Goal: Information Seeking & Learning: Learn about a topic

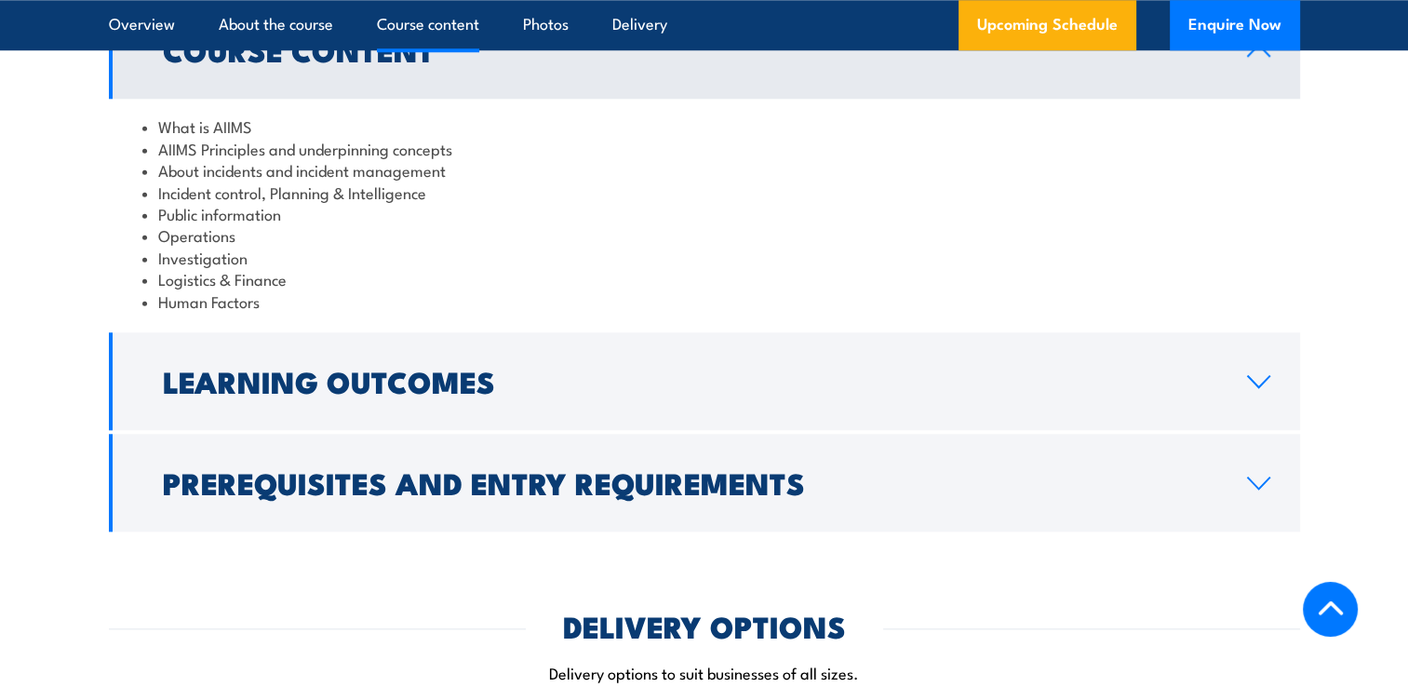
scroll to position [1855, 0]
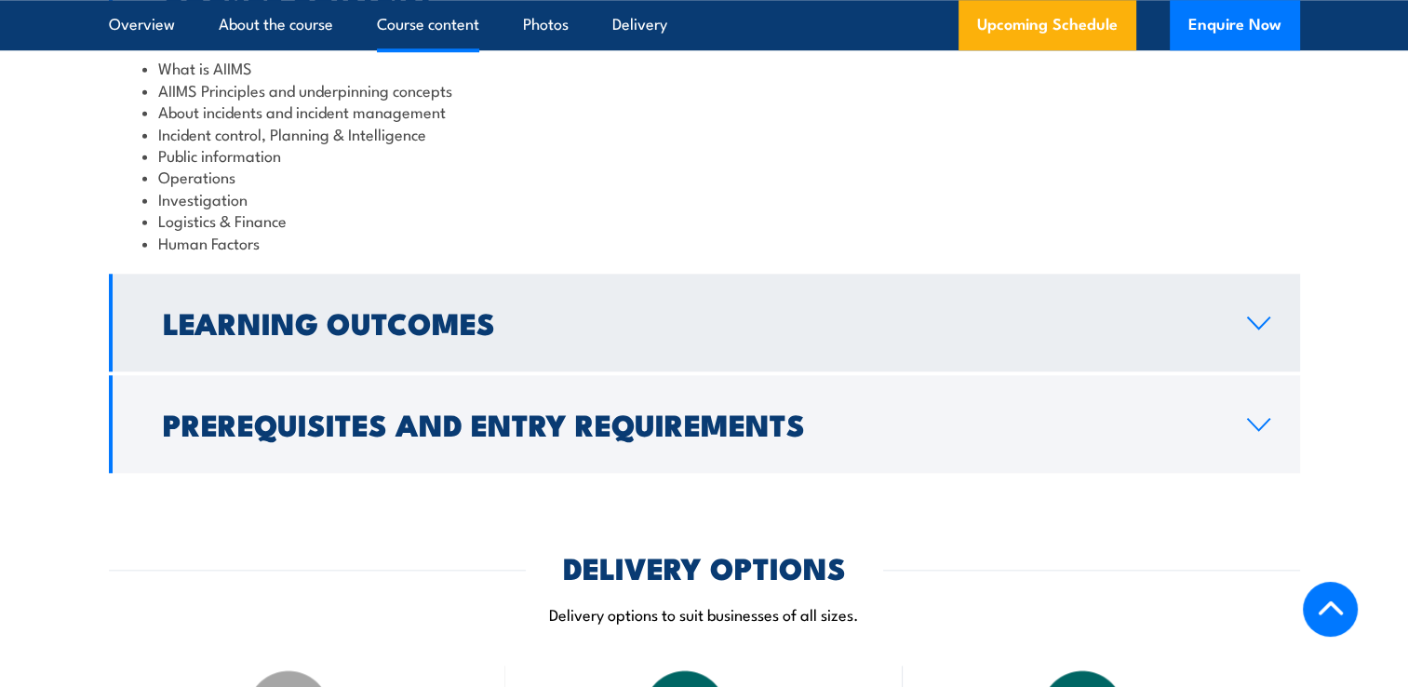
click at [1252, 289] on link "Learning Outcomes" at bounding box center [704, 323] width 1191 height 98
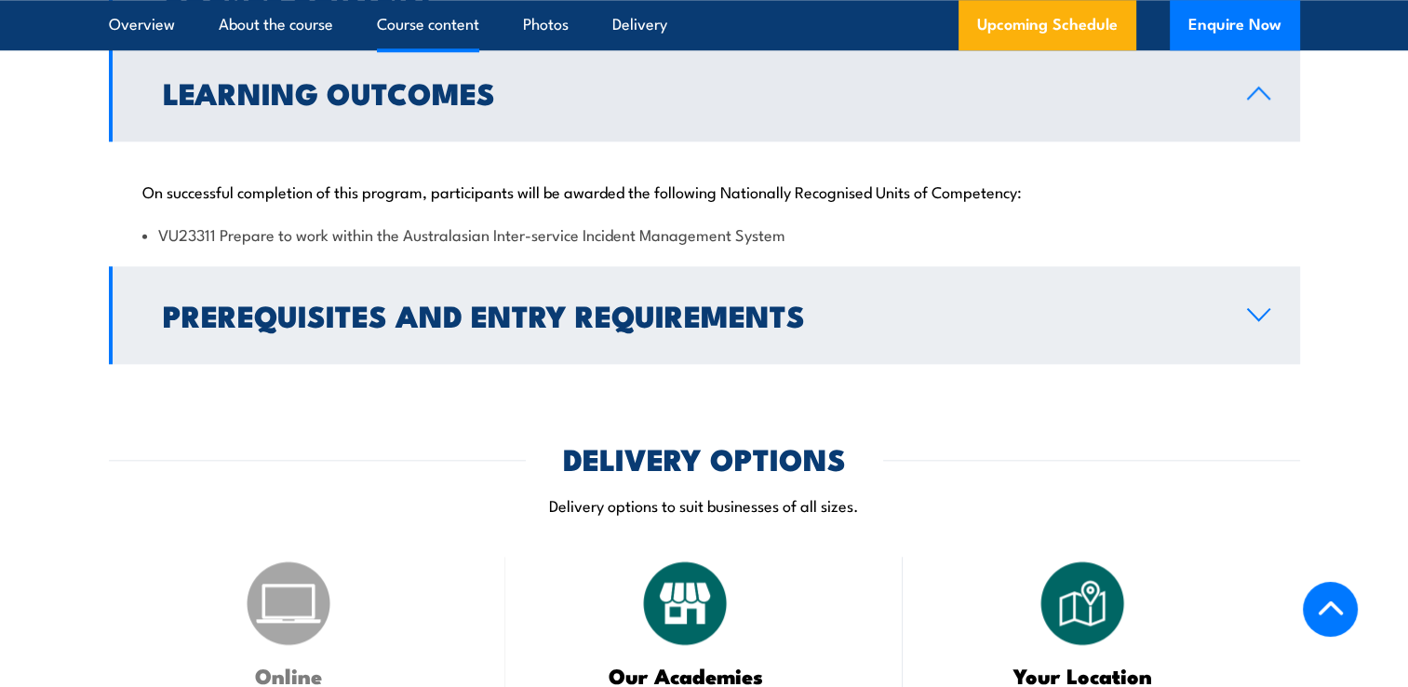
click at [1268, 283] on link "Prerequisites and Entry Requirements" at bounding box center [704, 315] width 1191 height 98
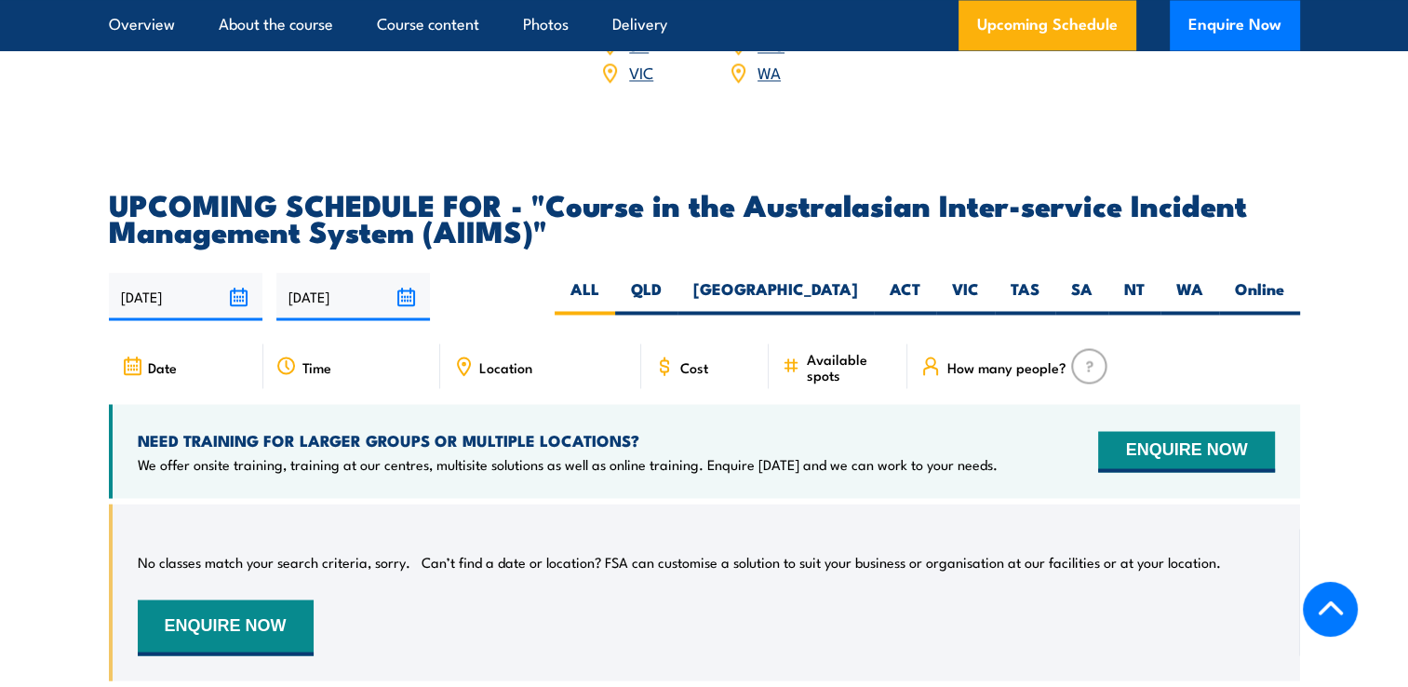
scroll to position [3229, 0]
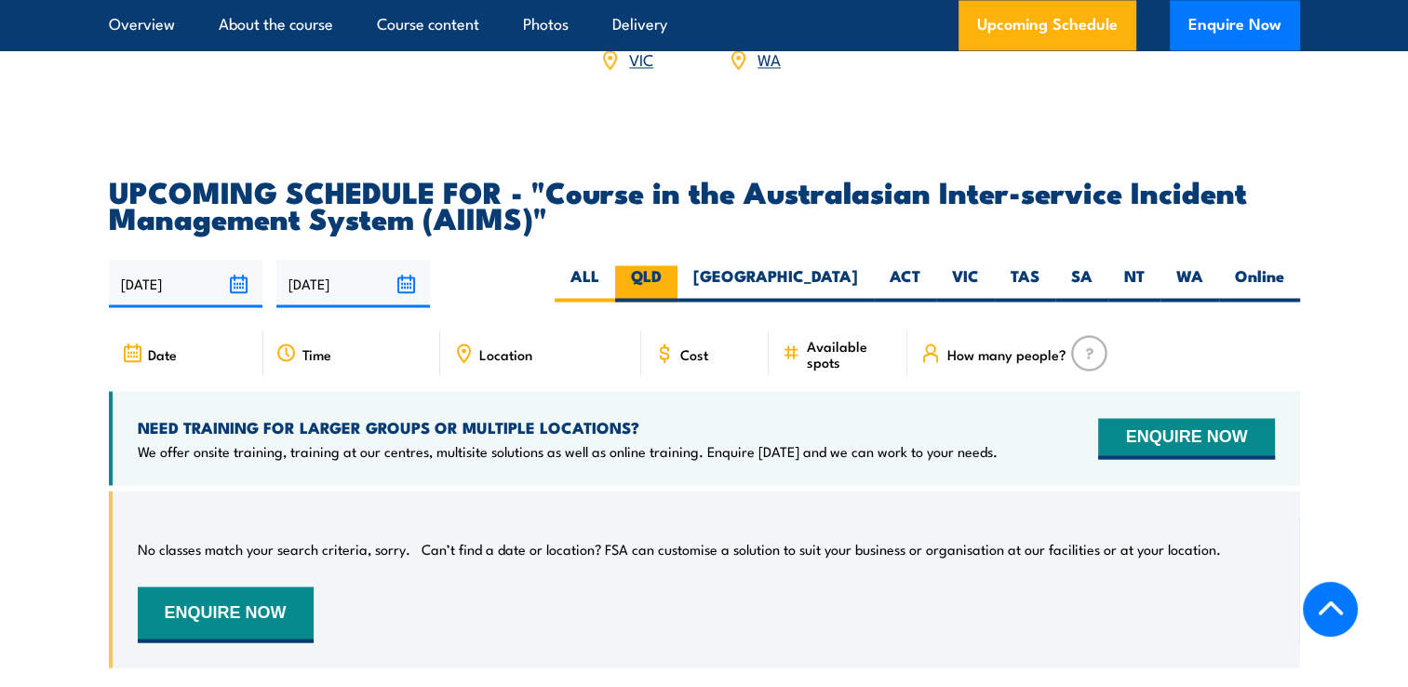
click at [678, 265] on label "QLD" at bounding box center [646, 283] width 62 height 36
click at [674, 265] on input "QLD" at bounding box center [668, 271] width 12 height 12
radio input "true"
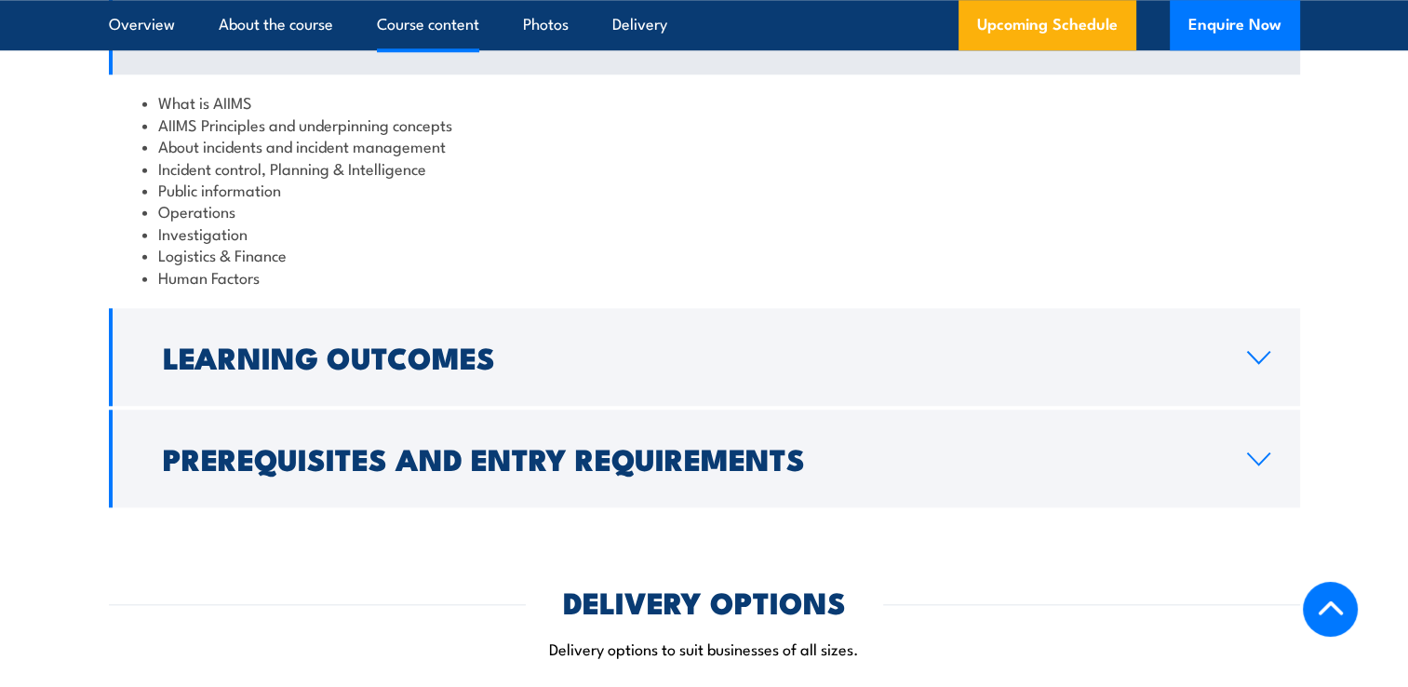
scroll to position [1664, 0]
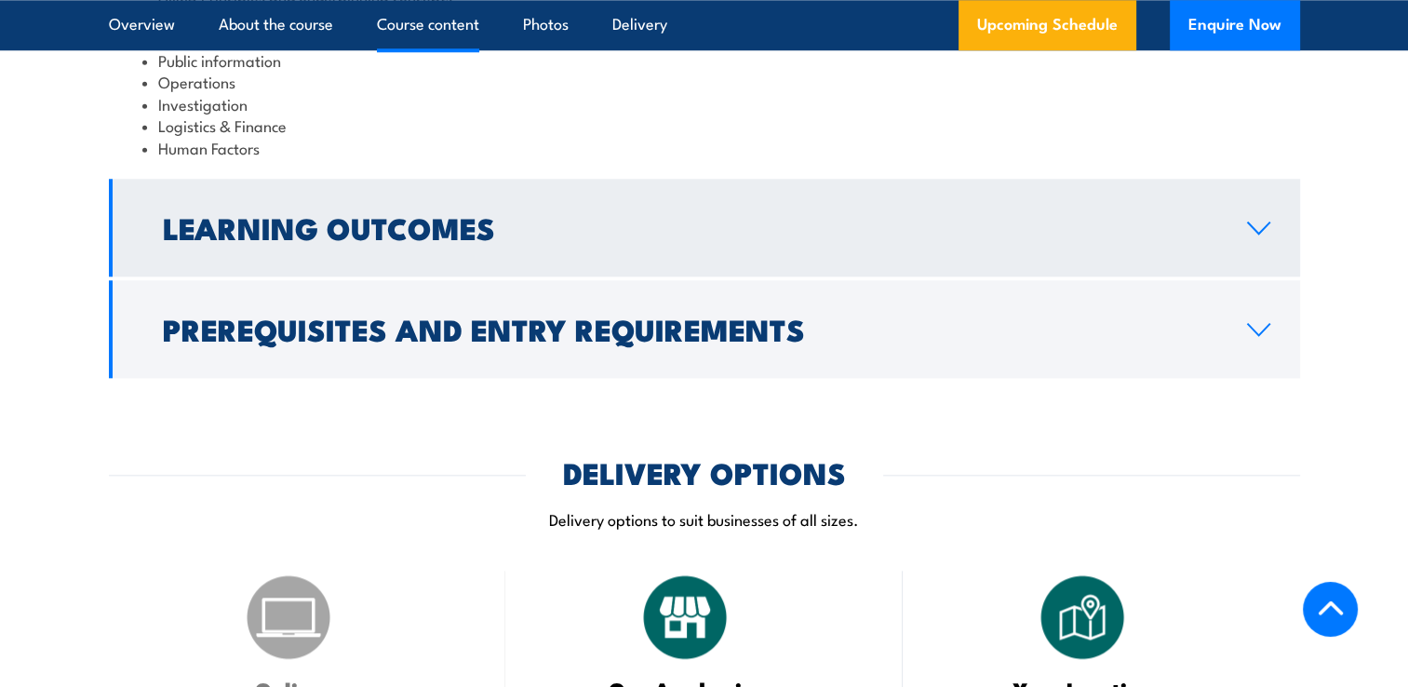
click at [1259, 195] on link "Learning Outcomes" at bounding box center [704, 228] width 1191 height 98
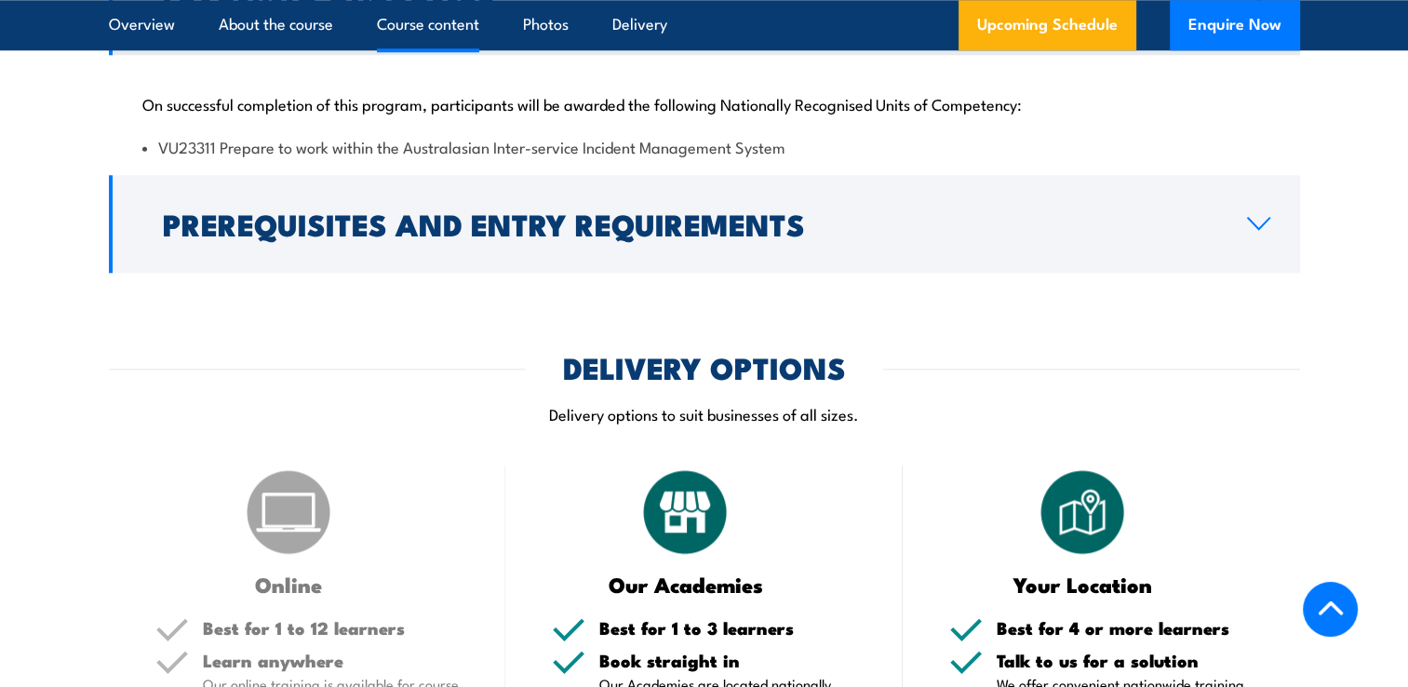
scroll to position [1906, 0]
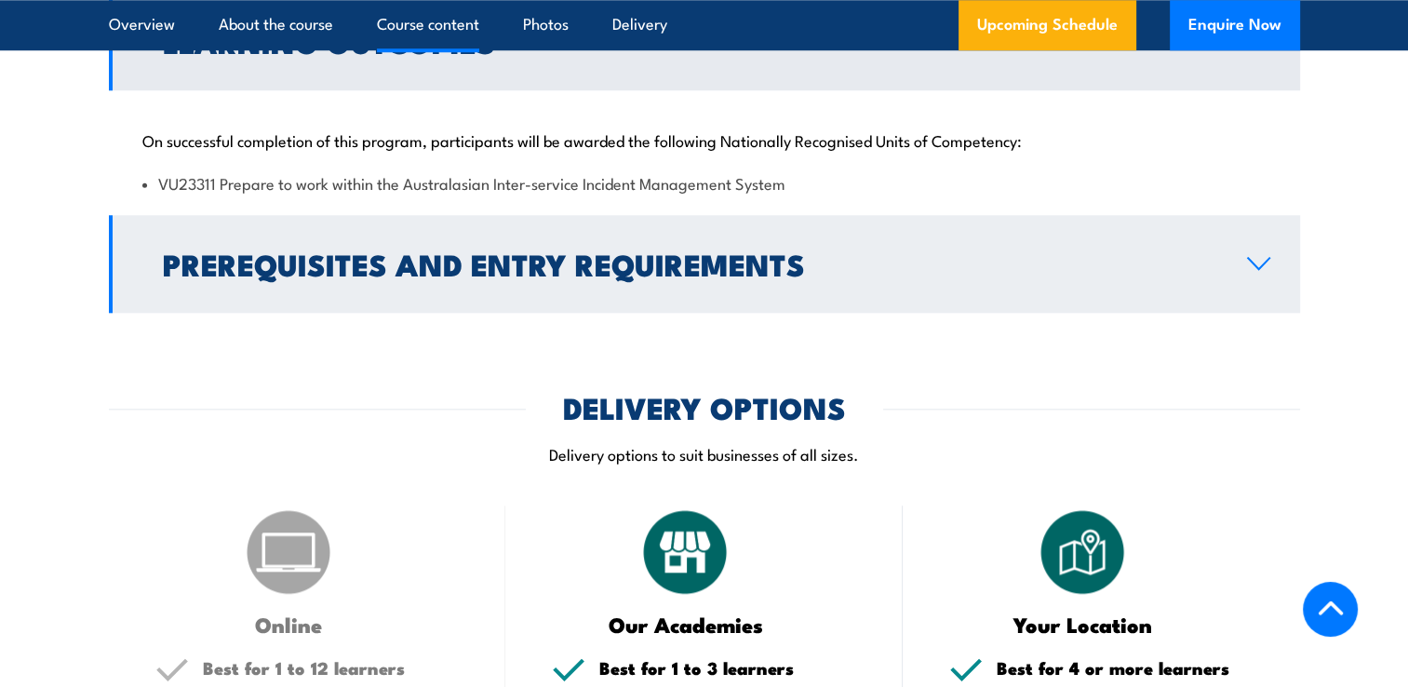
click at [1262, 249] on link "Prerequisites and Entry Requirements" at bounding box center [704, 264] width 1191 height 98
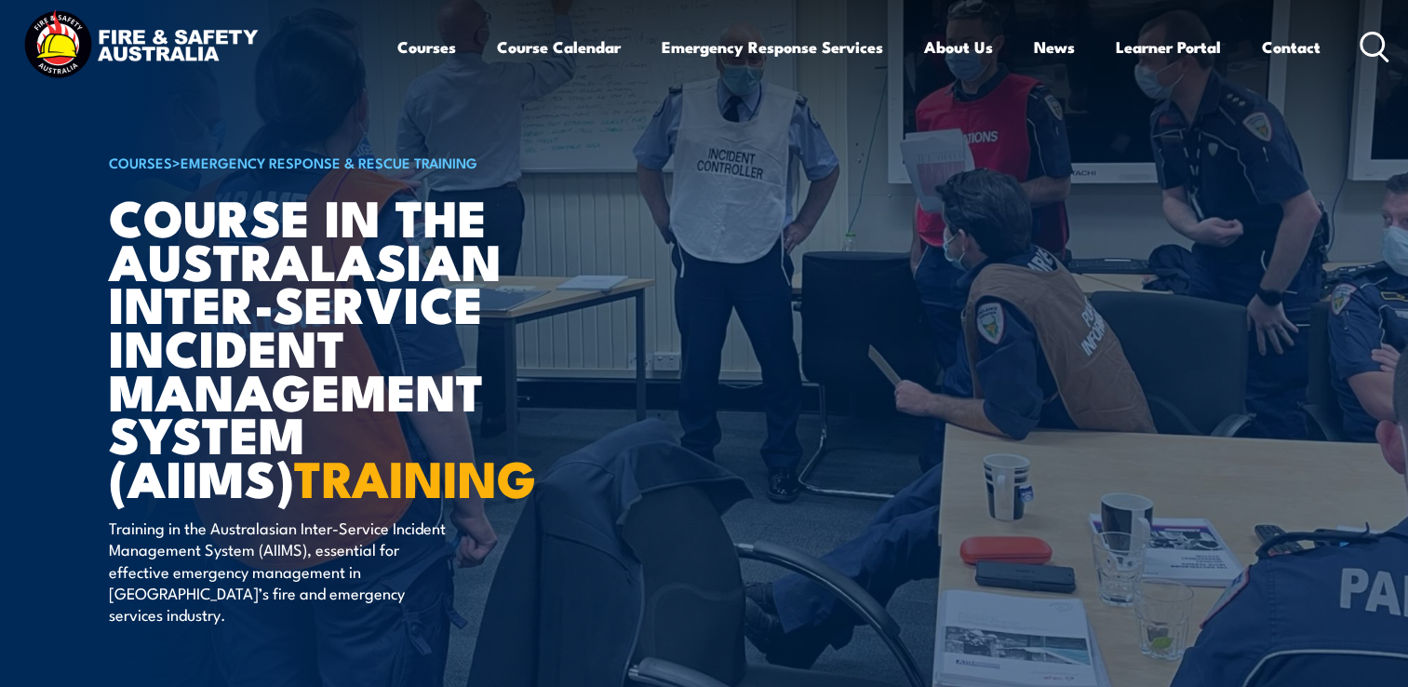
scroll to position [0, 0]
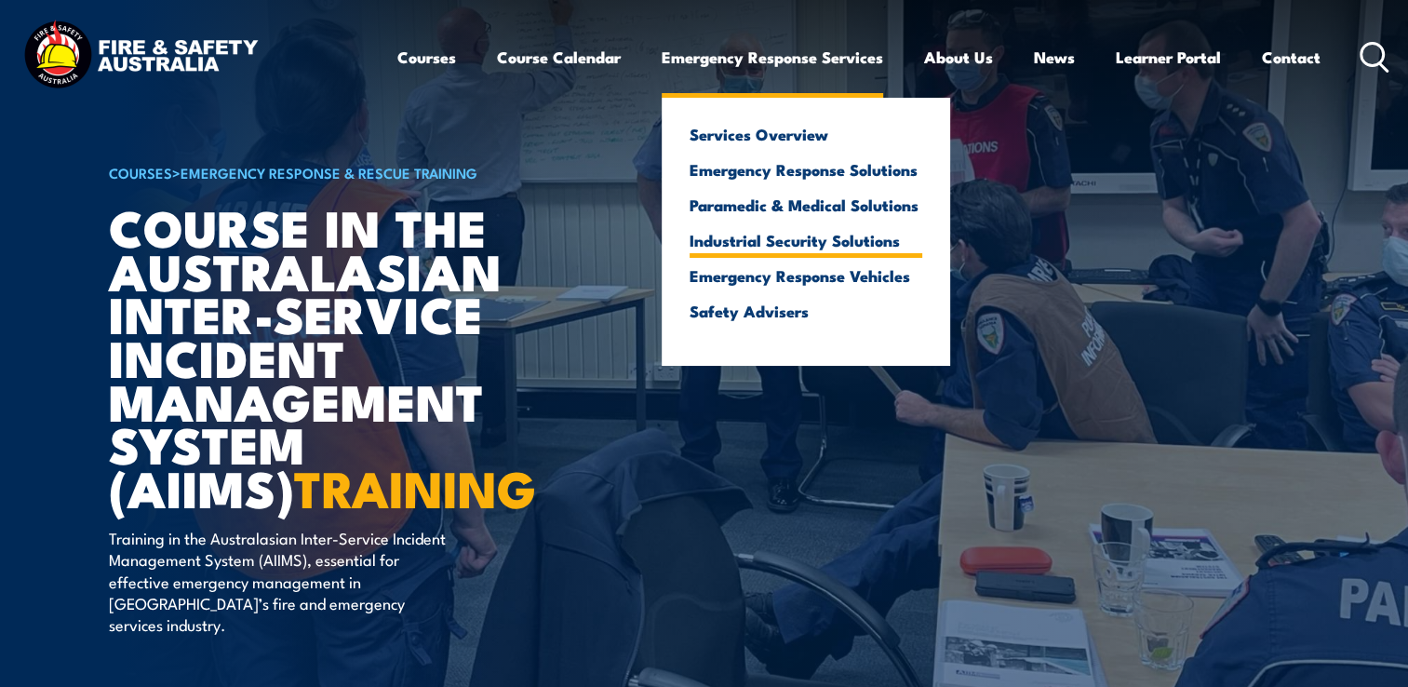
click at [762, 243] on link "Industrial Security Solutions" at bounding box center [806, 240] width 233 height 17
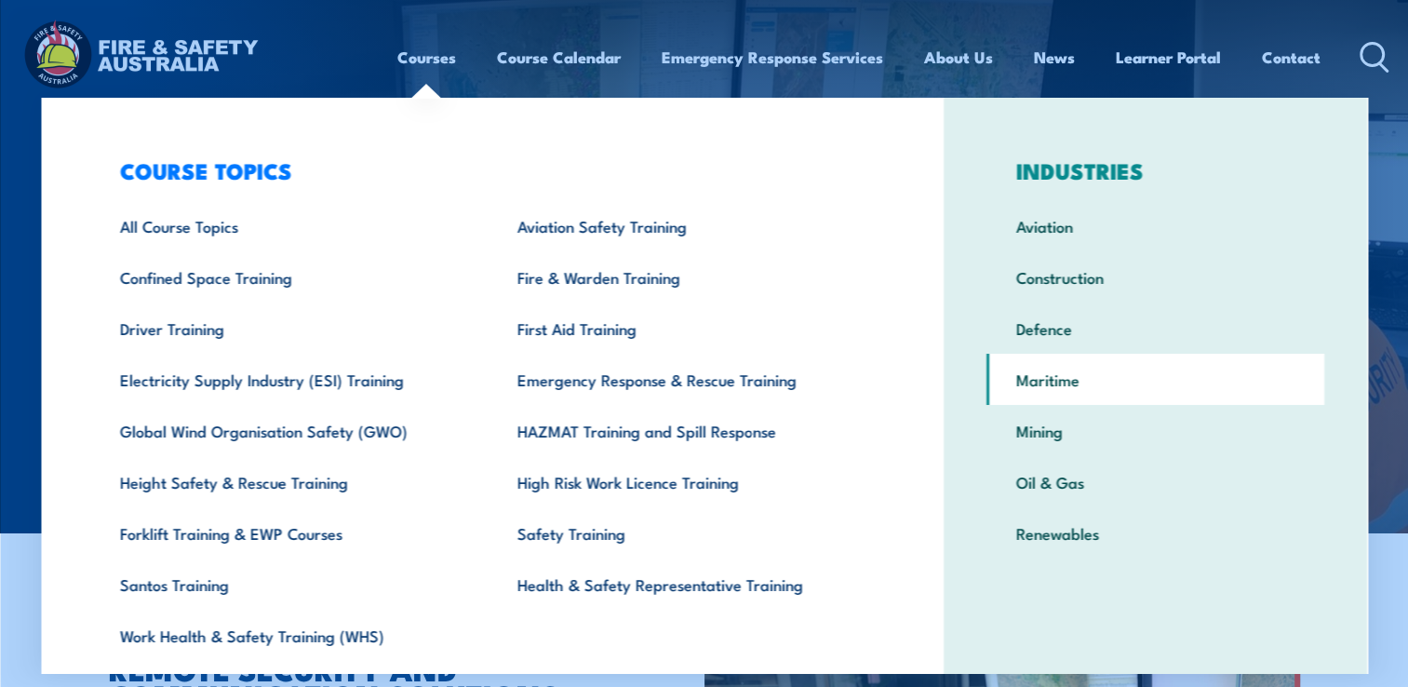
click at [1061, 383] on link "Maritime" at bounding box center [1156, 379] width 338 height 51
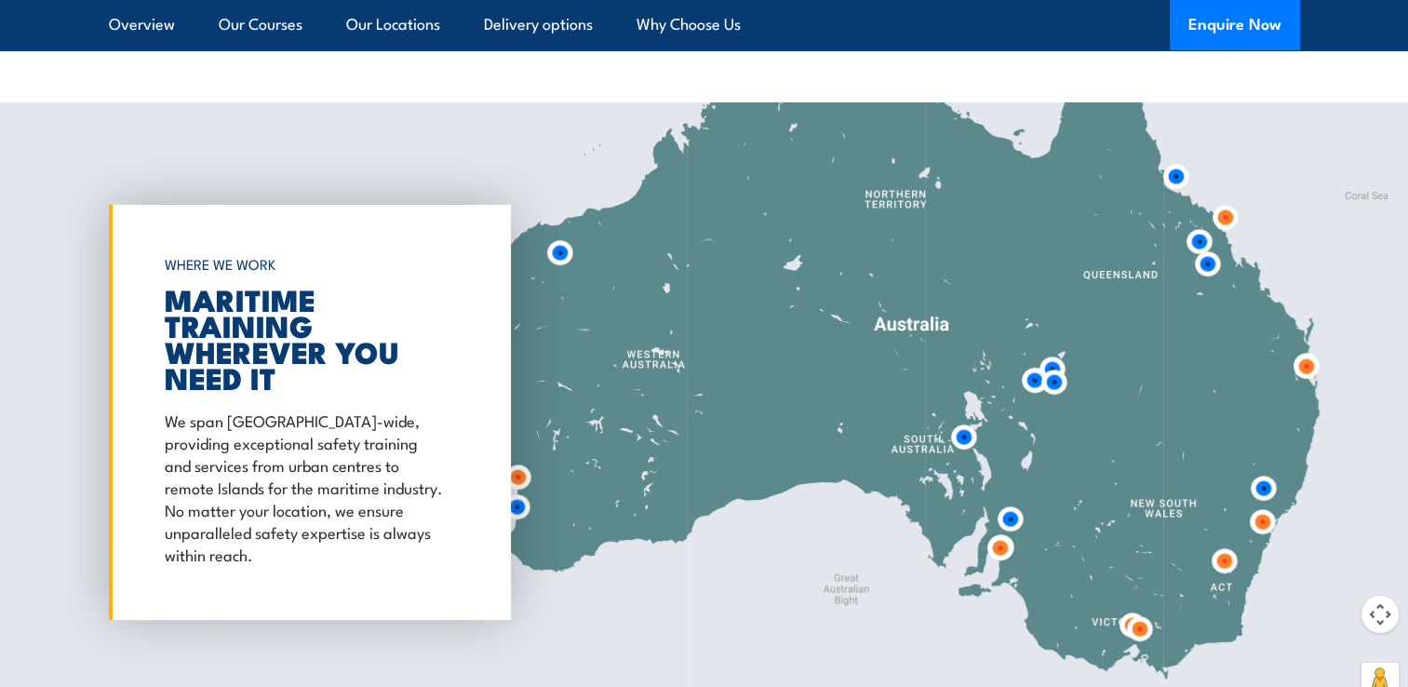
scroll to position [7159, 0]
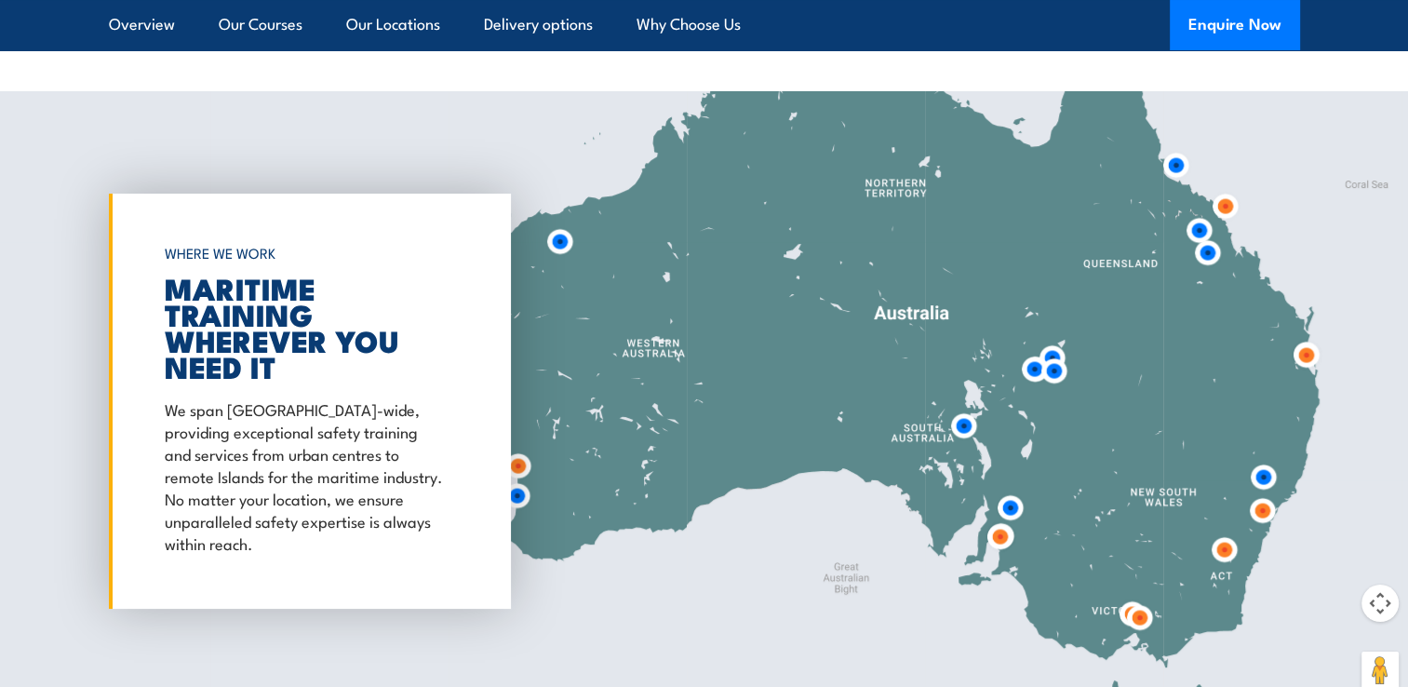
click at [1307, 338] on img at bounding box center [1306, 355] width 34 height 34
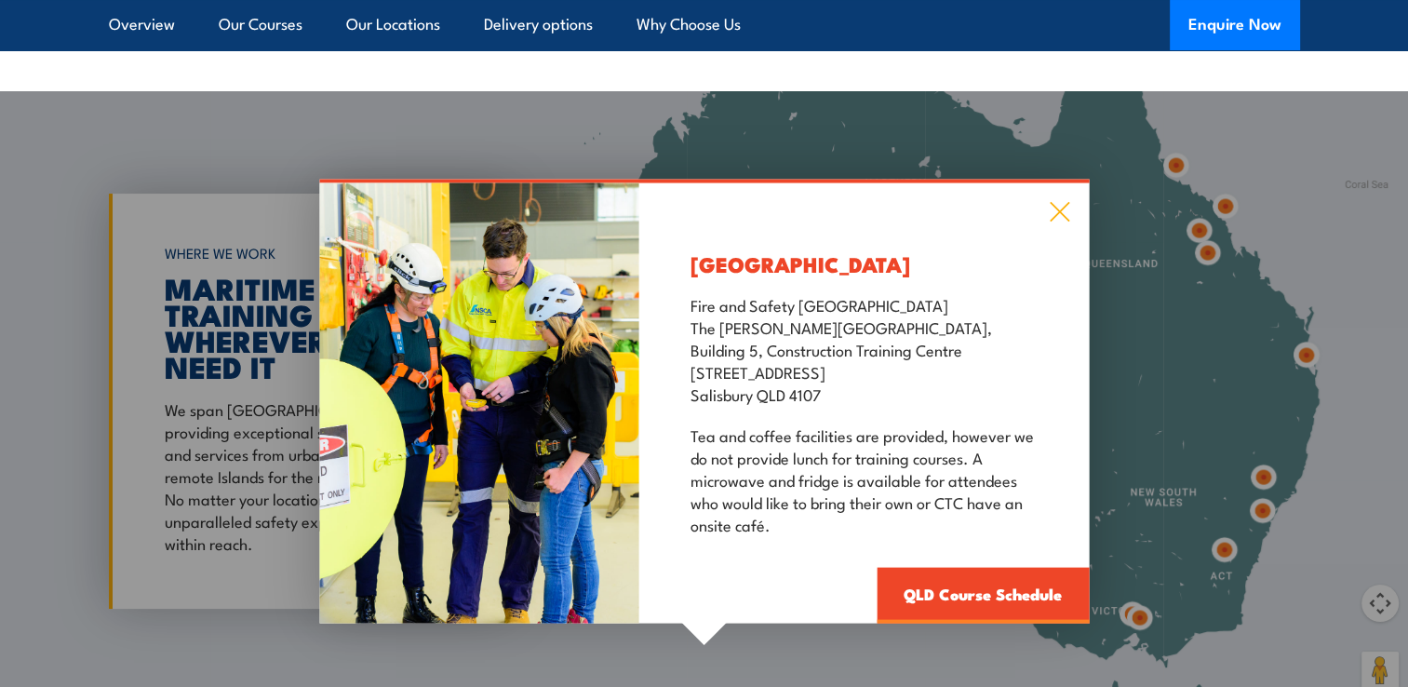
click at [1065, 201] on icon at bounding box center [1059, 211] width 21 height 20
